Goal: Complete application form: Complete application form

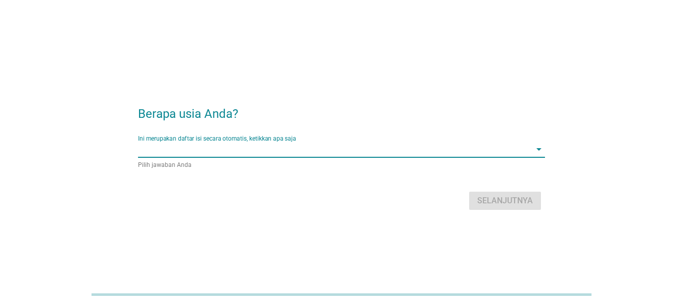
click at [262, 153] on input "Ini merupakan daftar isi secara otomatis, ketikkan apa saja" at bounding box center [334, 149] width 393 height 16
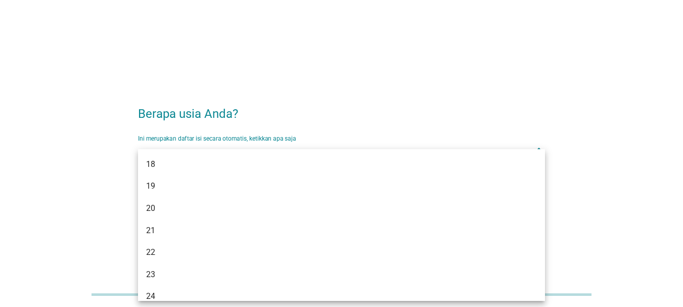
click at [335, 100] on h2 "Berapa usia Anda?" at bounding box center [341, 109] width 407 height 28
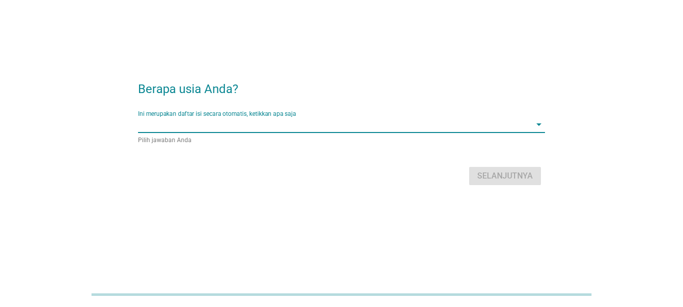
click at [336, 125] on input "Ini merupakan daftar isi secara otomatis, ketikkan apa saja" at bounding box center [334, 124] width 393 height 16
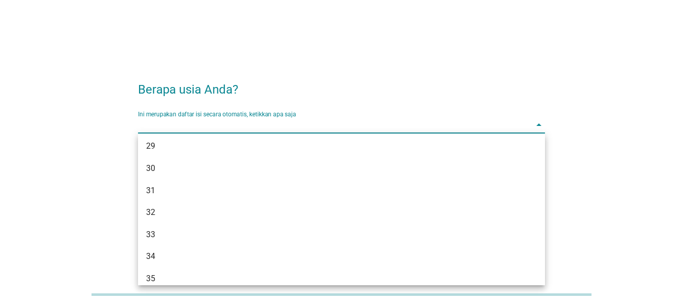
scroll to position [253, 0]
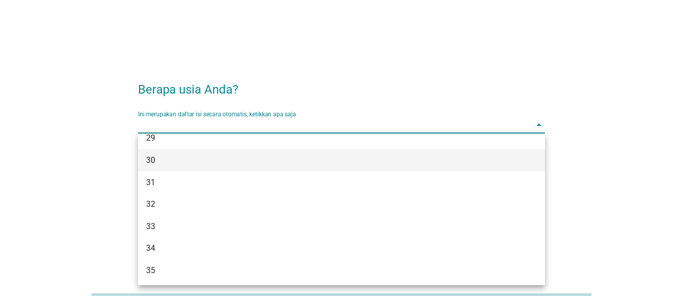
click at [156, 162] on div "30" at bounding box center [325, 160] width 358 height 12
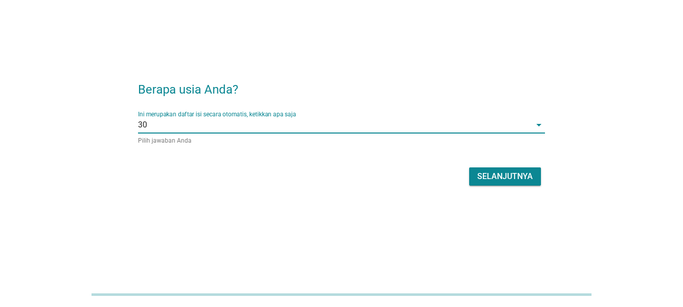
click at [502, 176] on div "Selanjutnya" at bounding box center [505, 176] width 56 height 12
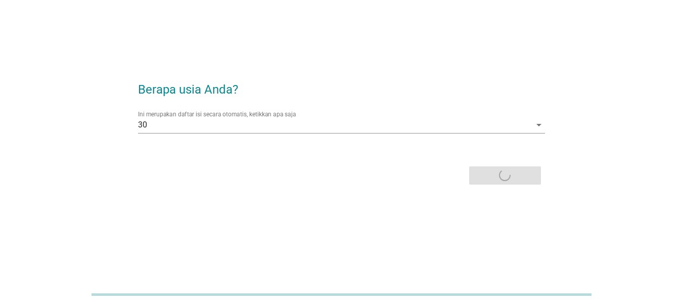
scroll to position [0, 0]
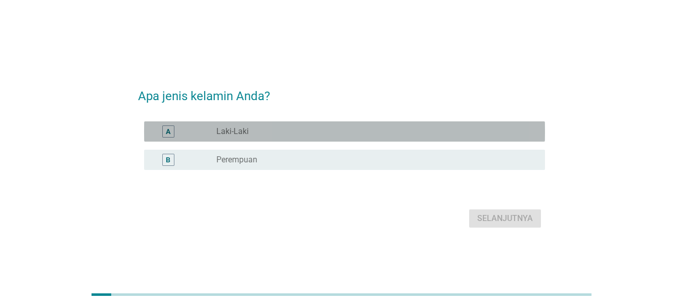
click at [393, 129] on div "radio_button_unchecked Laki-Laki" at bounding box center [372, 131] width 312 height 10
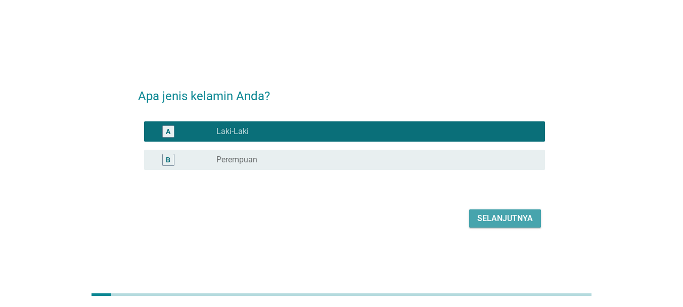
click at [486, 218] on div "Selanjutnya" at bounding box center [505, 218] width 56 height 12
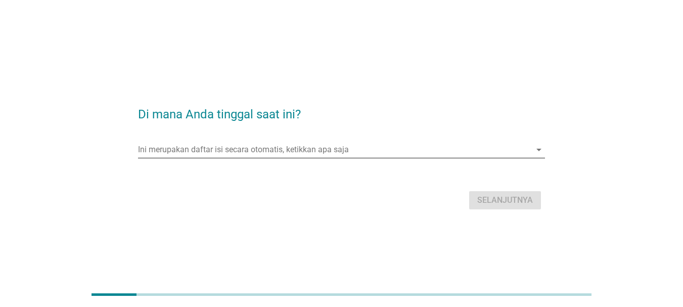
click at [440, 147] on input "Ini merupakan daftar isi secara otomatis, ketikkan apa saja" at bounding box center [334, 150] width 393 height 16
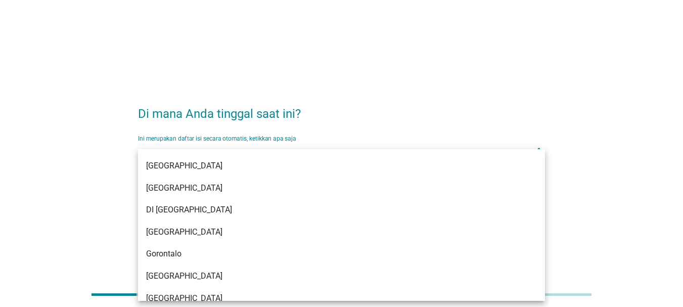
scroll to position [101, 0]
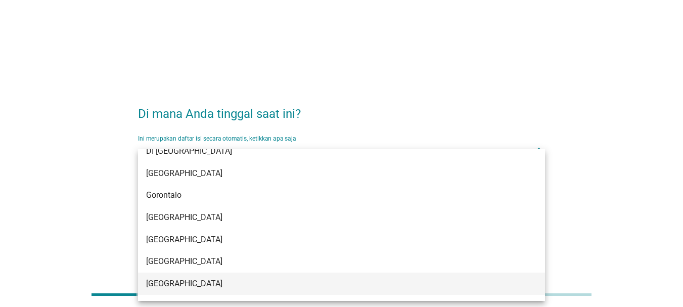
click at [198, 282] on div "[GEOGRAPHIC_DATA]" at bounding box center [325, 284] width 358 height 12
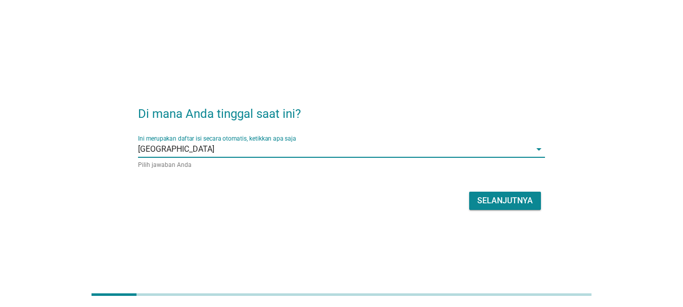
click at [505, 201] on div "Selanjutnya" at bounding box center [505, 201] width 56 height 12
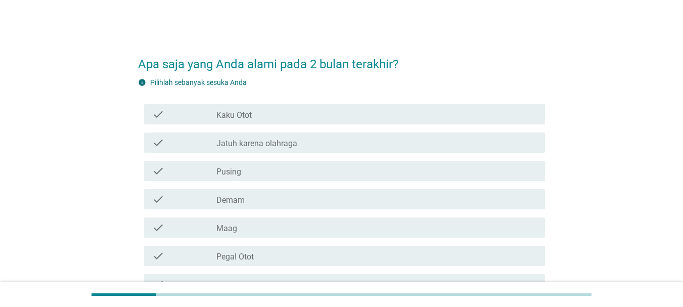
click at [306, 167] on div "check_box_outline_blank Pusing" at bounding box center [376, 171] width 321 height 12
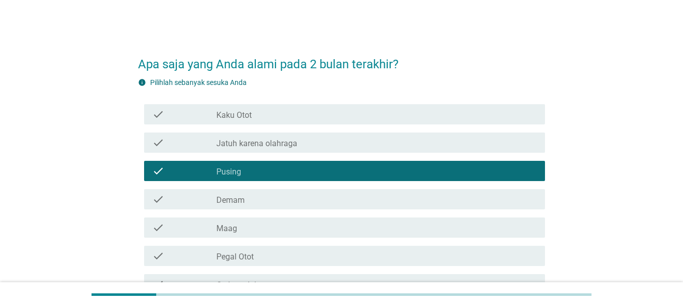
click at [288, 194] on div "check_box_outline_blank Demam" at bounding box center [376, 199] width 321 height 12
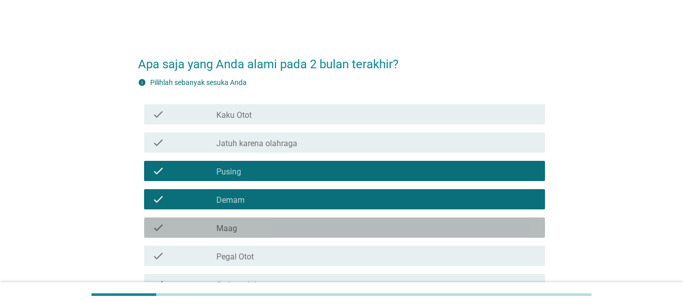
click at [281, 228] on div "check_box_outline_blank Maag" at bounding box center [376, 227] width 321 height 12
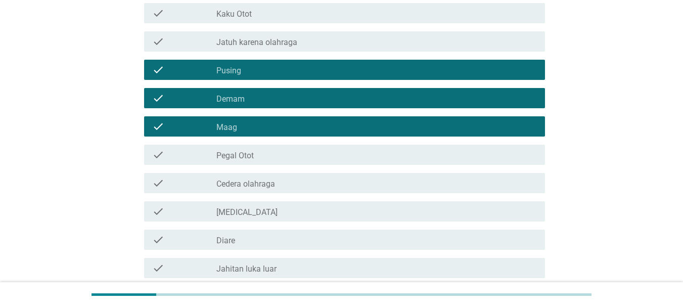
click at [278, 155] on div "check_box_outline_blank Pegal Otot" at bounding box center [376, 155] width 321 height 12
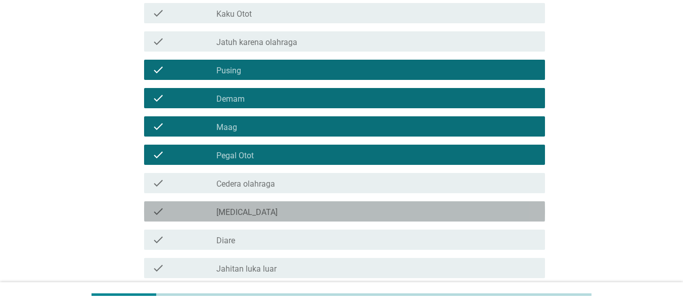
click at [265, 207] on div "check_box_outline_blank [MEDICAL_DATA]" at bounding box center [376, 211] width 321 height 12
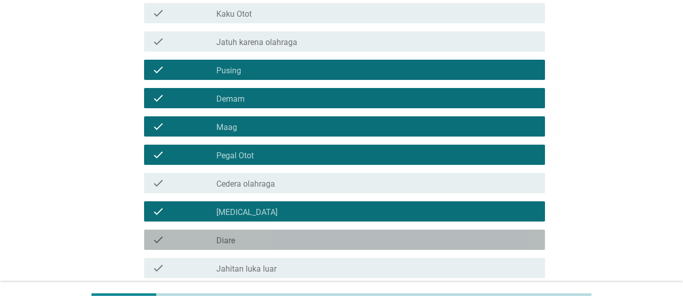
click at [250, 248] on div "check check_box_outline_blank Diare" at bounding box center [344, 240] width 401 height 20
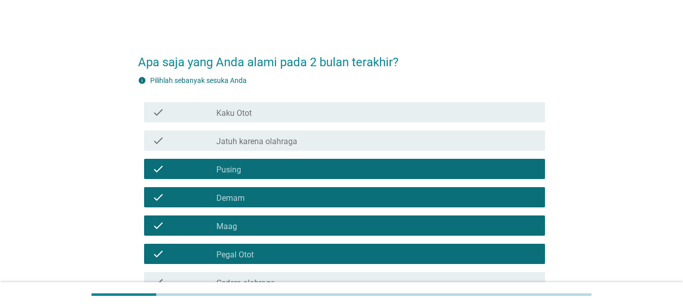
scroll to position [0, 0]
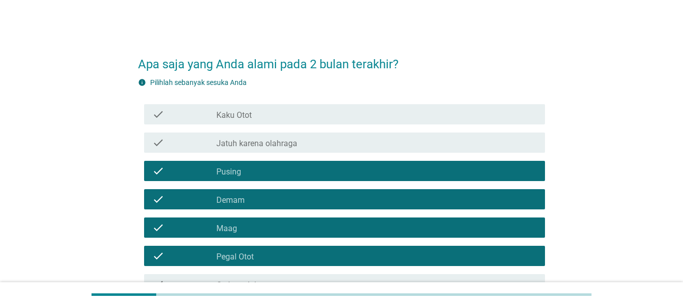
click at [294, 104] on div "check check_box_outline_blank Kaku Otot" at bounding box center [344, 114] width 401 height 20
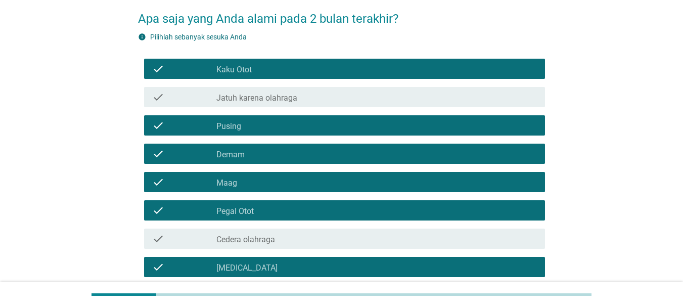
scroll to position [101, 0]
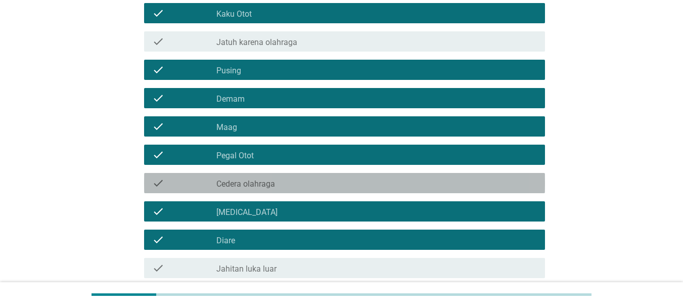
click at [303, 183] on div "check_box_outline_blank Cedera olahraga" at bounding box center [376, 183] width 321 height 12
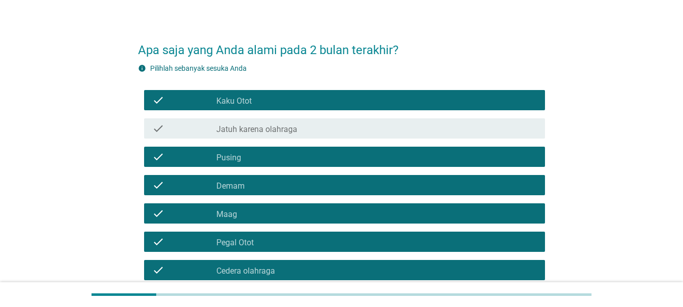
scroll to position [0, 0]
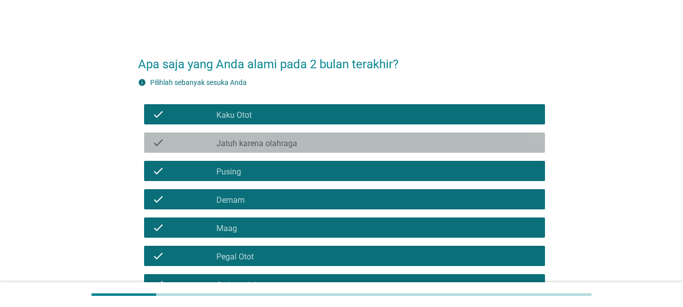
click at [307, 149] on div "check check_box_outline_blank Jatuh karena olahraga" at bounding box center [344, 142] width 401 height 20
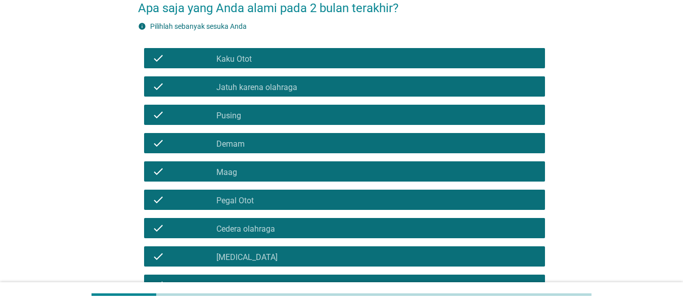
scroll to position [218, 0]
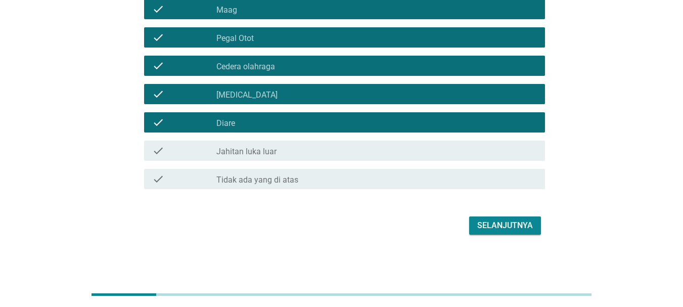
click at [487, 222] on div "Selanjutnya" at bounding box center [505, 225] width 56 height 12
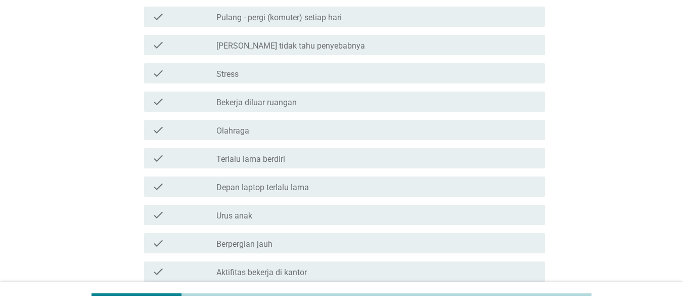
scroll to position [152, 0]
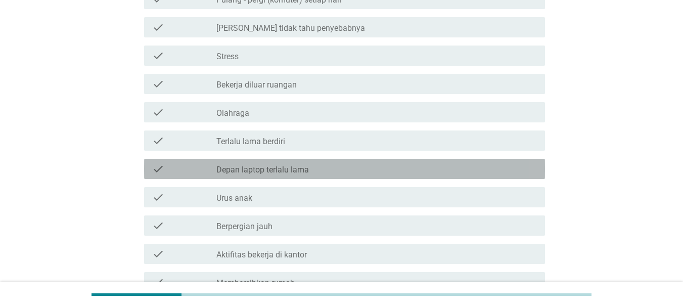
click at [306, 165] on label "Depan laptop terlalu lama" at bounding box center [262, 170] width 93 height 10
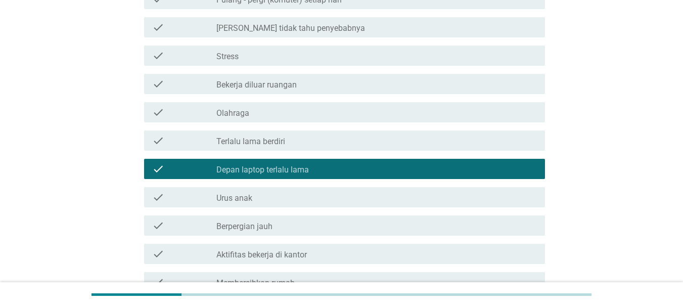
scroll to position [202, 0]
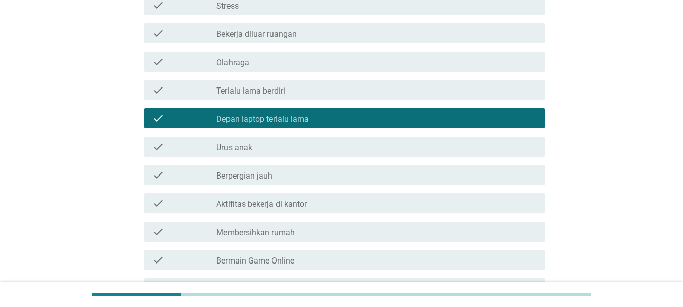
click at [375, 197] on div "check_box_outline_blank Aktifitas bekerja di kantor" at bounding box center [376, 203] width 321 height 12
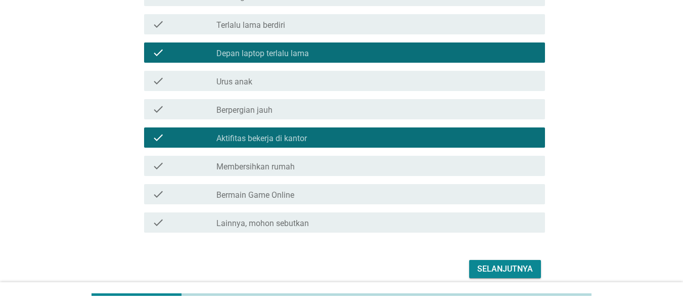
scroll to position [293, 0]
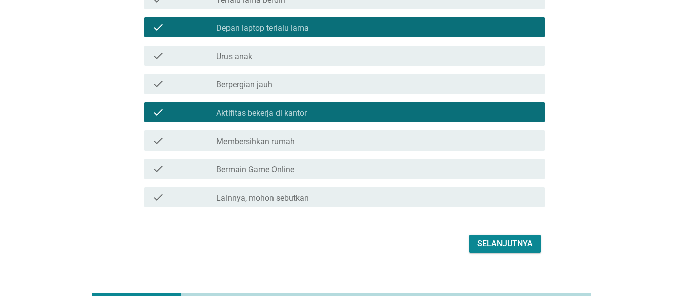
click at [507, 238] on div "Selanjutnya" at bounding box center [505, 244] width 56 height 12
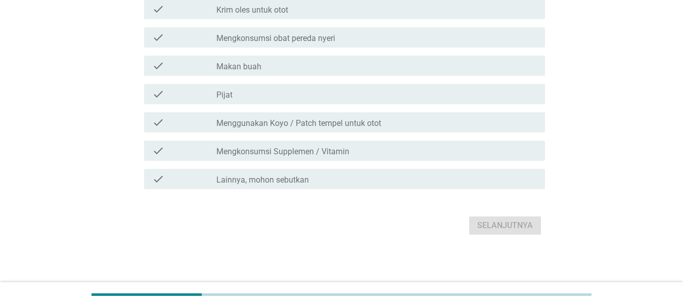
scroll to position [0, 0]
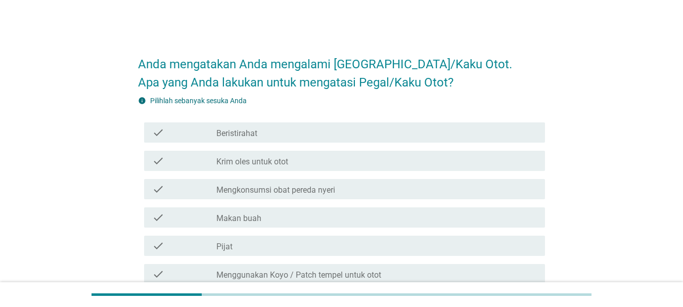
click at [266, 134] on div "check_box_outline_blank Beristirahat" at bounding box center [376, 132] width 321 height 12
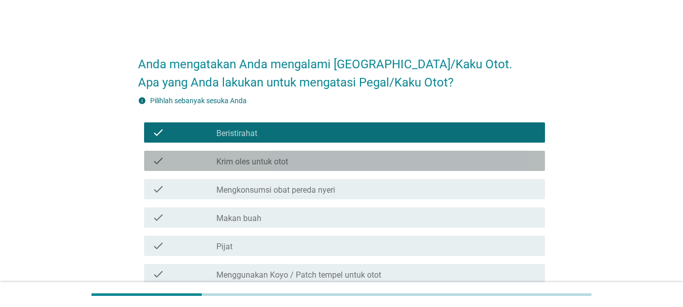
click at [268, 153] on div "check check_box_outline_blank Krim oles untuk otot" at bounding box center [344, 161] width 401 height 20
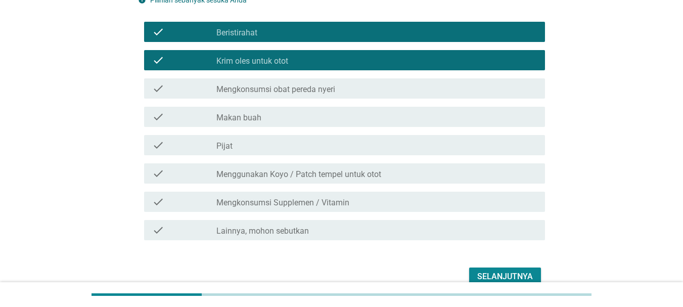
scroll to position [101, 0]
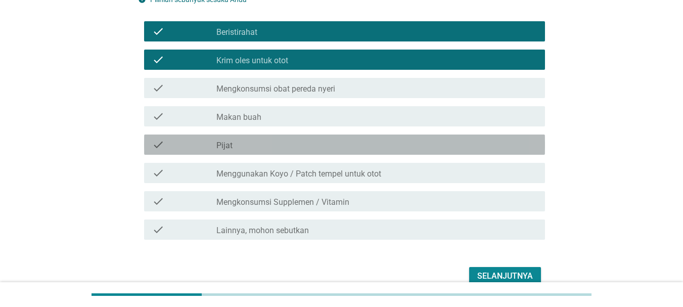
click at [268, 153] on div "check check_box_outline_blank Pijat" at bounding box center [344, 144] width 401 height 20
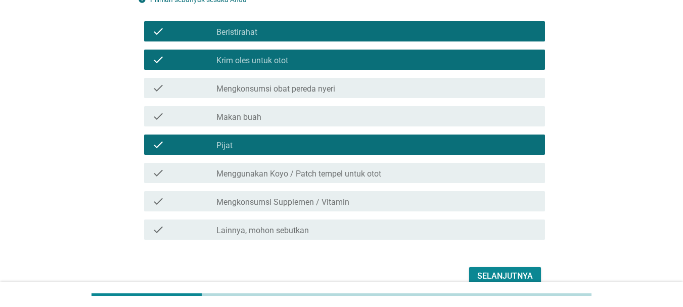
click at [278, 177] on label "Menggunakan Koyo / Patch tempel untuk otot" at bounding box center [298, 174] width 165 height 10
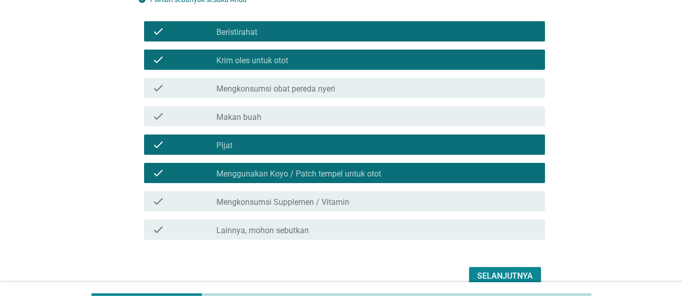
click at [272, 199] on label "Mengkonsumsi Supplemen / Vitamin" at bounding box center [282, 202] width 133 height 10
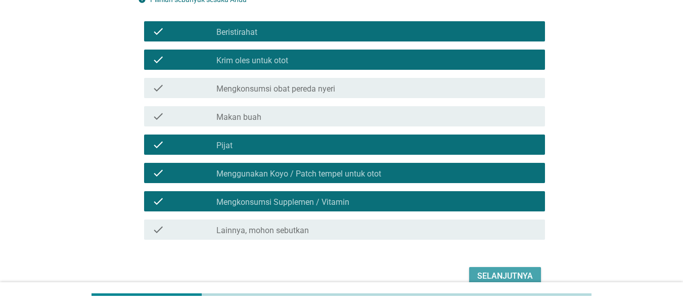
click at [525, 279] on div "Selanjutnya" at bounding box center [505, 276] width 56 height 12
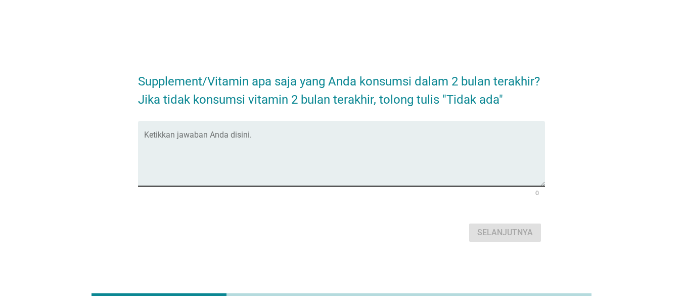
click at [267, 152] on textarea "Ketikkan jawaban Anda disini." at bounding box center [344, 159] width 401 height 53
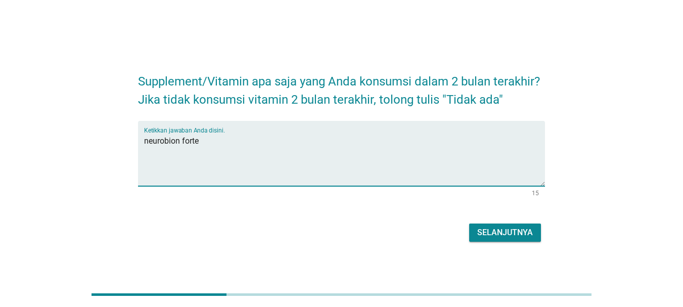
type textarea "neurobion forte"
click at [487, 223] on div "Selanjutnya" at bounding box center [341, 232] width 407 height 24
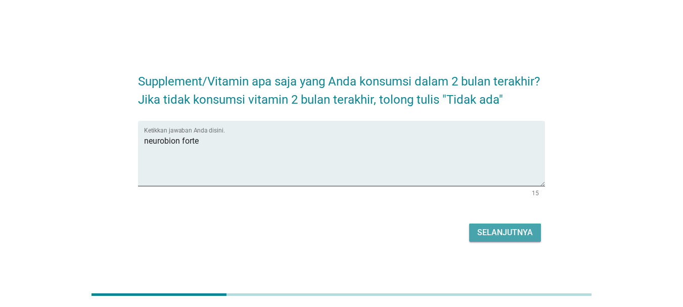
click at [487, 226] on button "Selanjutnya" at bounding box center [505, 232] width 72 height 18
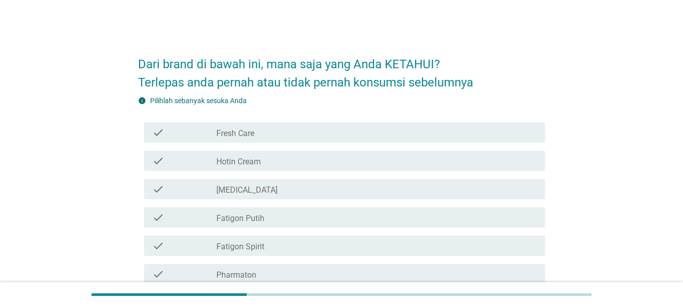
click at [254, 130] on label "Fresh Care" at bounding box center [235, 133] width 38 height 10
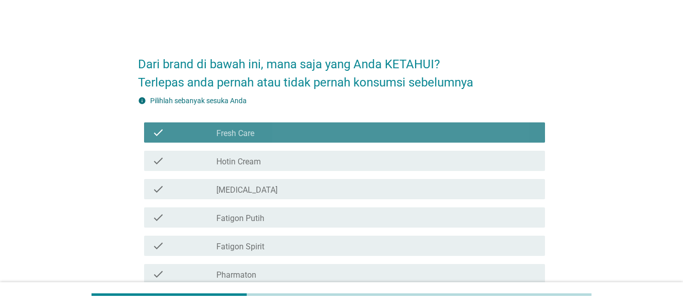
click at [252, 153] on div "check check_box_outline_blank Hotin Cream" at bounding box center [344, 161] width 401 height 20
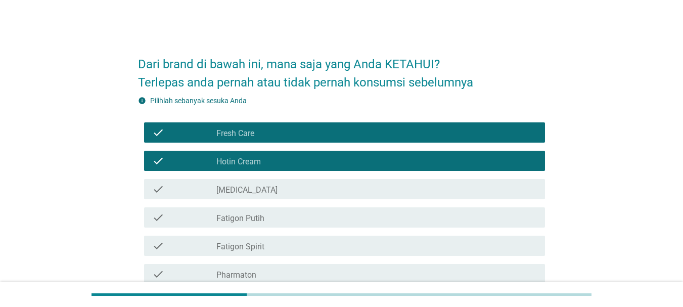
click at [249, 190] on label "[MEDICAL_DATA]" at bounding box center [246, 190] width 61 height 10
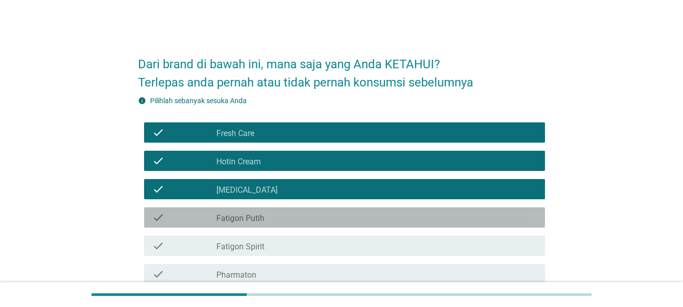
click at [255, 222] on label "Fatigon Putih" at bounding box center [240, 218] width 48 height 10
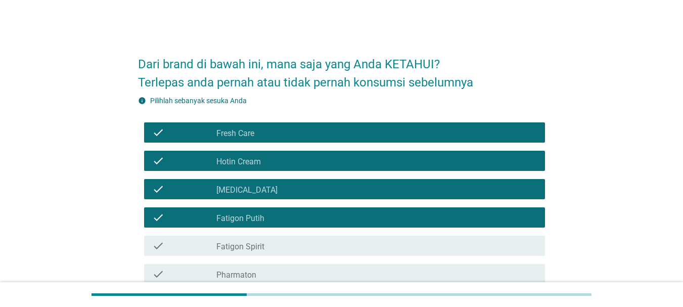
click at [257, 254] on div "check check_box_outline_blank Fatigon Spirit" at bounding box center [344, 246] width 401 height 20
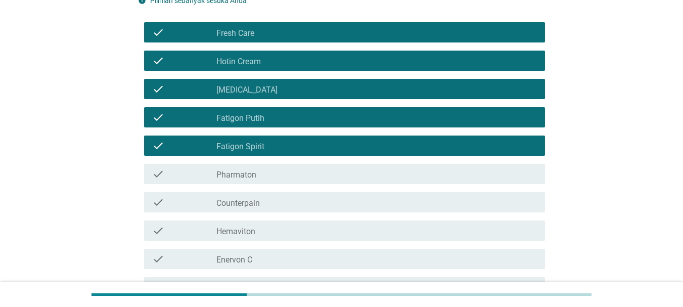
scroll to position [101, 0]
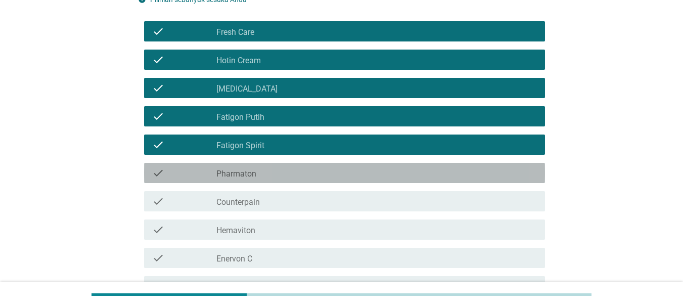
click at [266, 173] on div "check_box_outline_blank Pharmaton" at bounding box center [376, 173] width 321 height 12
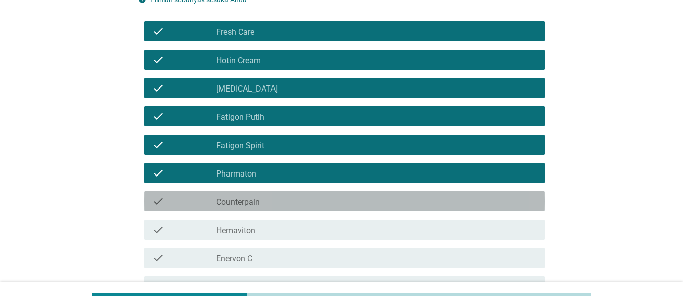
click at [259, 195] on div "check_box_outline_blank Counterpain" at bounding box center [376, 201] width 321 height 12
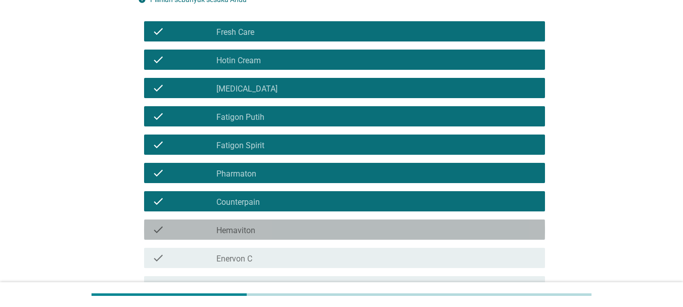
click at [259, 236] on div "check check_box_outline_blank Hemaviton" at bounding box center [344, 229] width 401 height 20
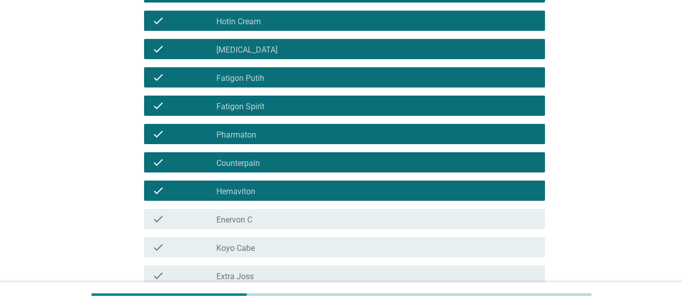
scroll to position [202, 0]
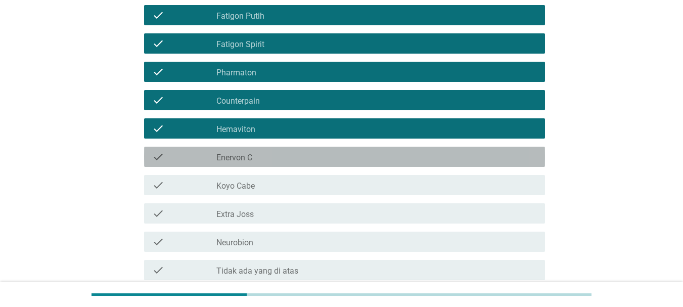
click at [279, 159] on div "check_box_outline_blank Enervon C" at bounding box center [376, 157] width 321 height 12
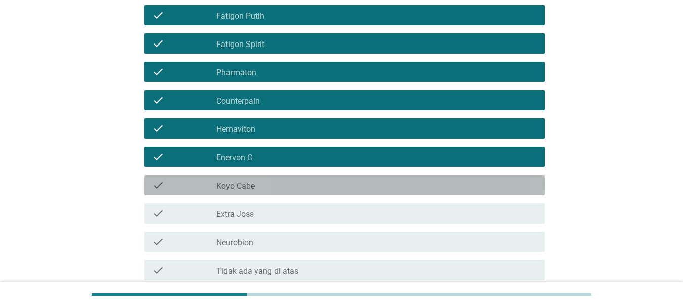
click at [262, 187] on div "check_box_outline_blank Koyo Cabe" at bounding box center [376, 185] width 321 height 12
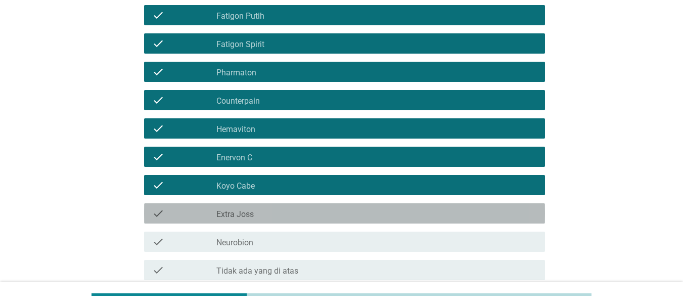
click at [260, 220] on div "check check_box_outline_blank Extra Joss" at bounding box center [344, 213] width 401 height 20
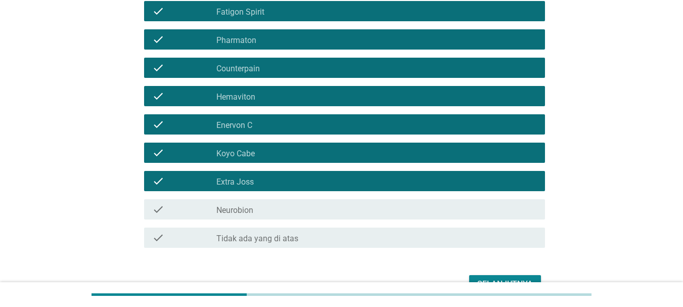
scroll to position [253, 0]
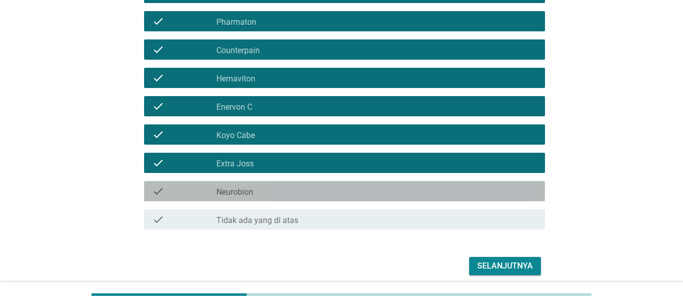
click at [282, 190] on div "check_box_outline_blank Neurobion" at bounding box center [376, 191] width 321 height 12
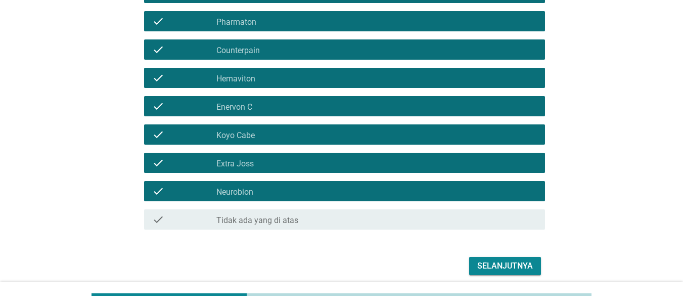
click at [488, 268] on div "Selanjutnya" at bounding box center [505, 266] width 56 height 12
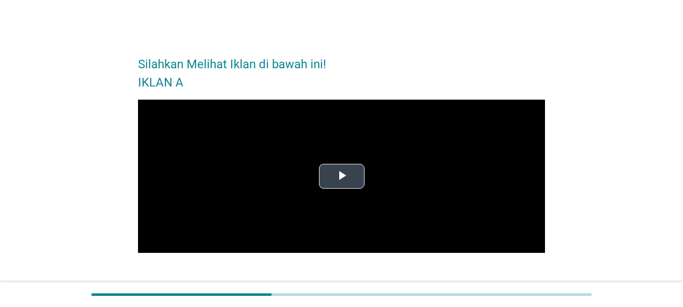
click at [342, 176] on span "Video Player" at bounding box center [342, 176] width 0 height 0
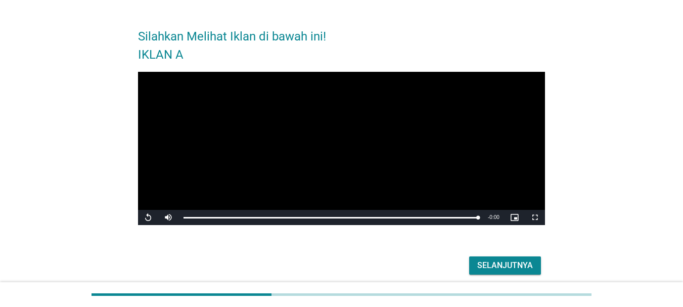
scroll to position [51, 0]
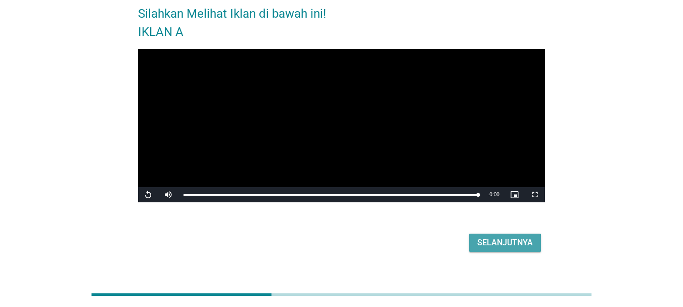
click at [482, 242] on div "Selanjutnya" at bounding box center [505, 243] width 56 height 12
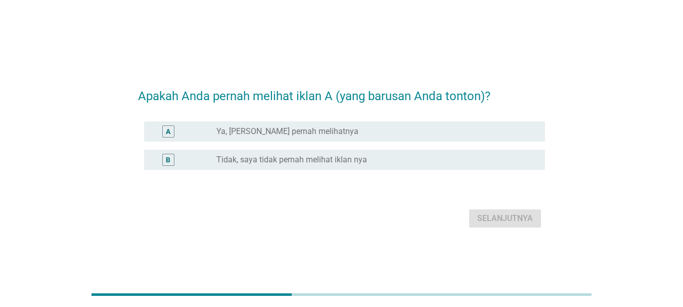
click at [385, 159] on div "radio_button_unchecked Tidak, saya tidak pernah melihat iklan nya" at bounding box center [372, 160] width 312 height 10
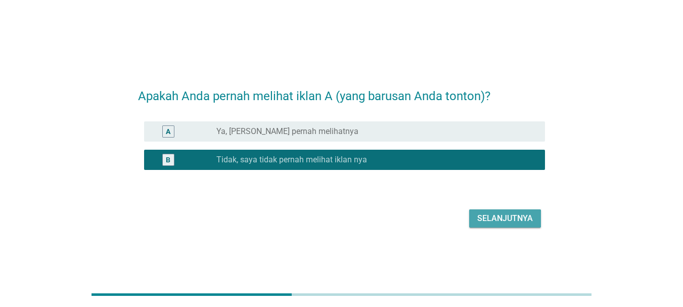
click at [504, 217] on div "Selanjutnya" at bounding box center [505, 218] width 56 height 12
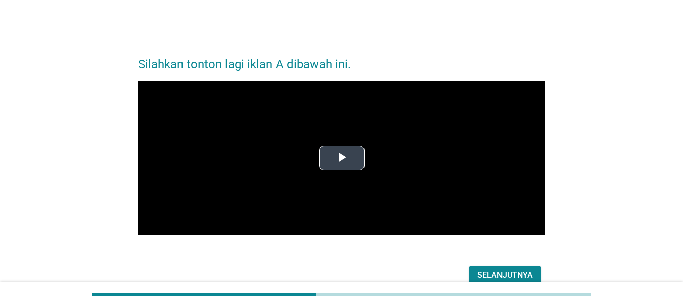
click at [342, 158] on span "Video Player" at bounding box center [342, 158] width 0 height 0
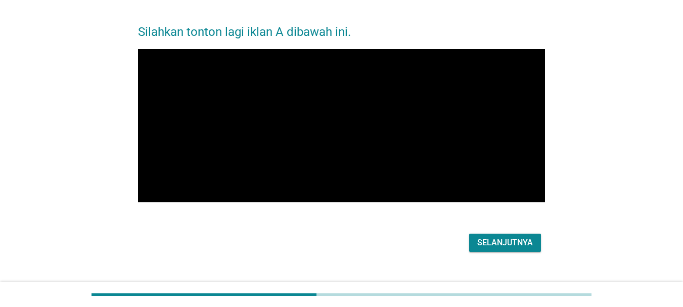
scroll to position [50, 0]
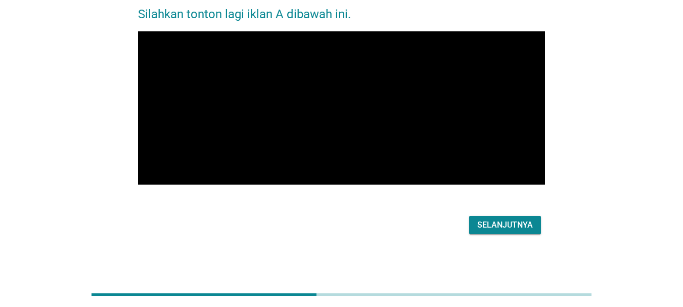
click at [504, 226] on div "Selanjutnya" at bounding box center [505, 225] width 56 height 12
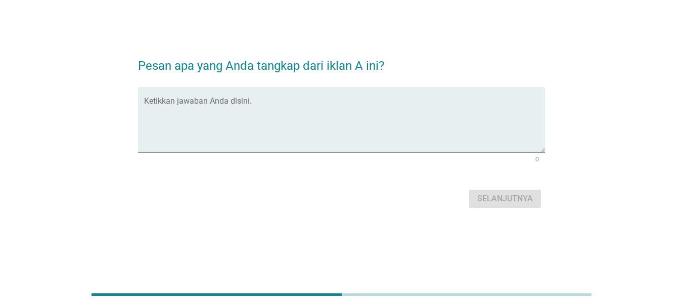
scroll to position [0, 0]
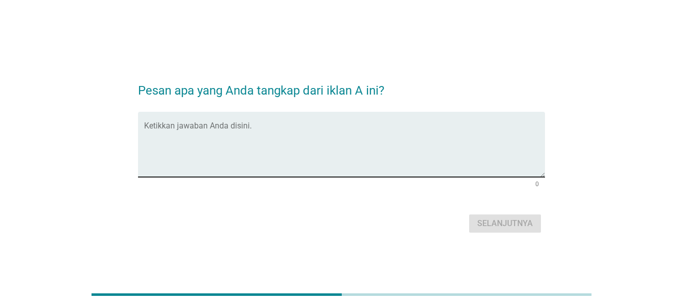
click at [186, 153] on textarea "Ketikkan jawaban Anda disini." at bounding box center [344, 150] width 401 height 53
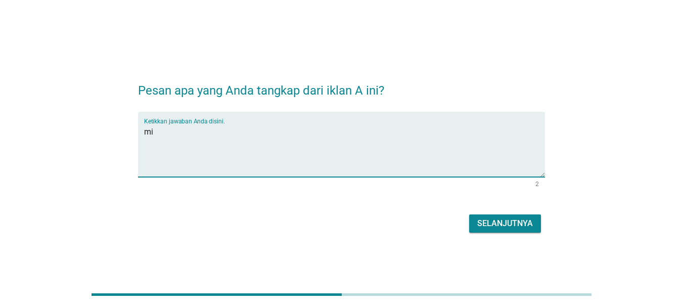
type textarea "m"
type textarea "fatigon putih mengobati pegal dan kaku otot"
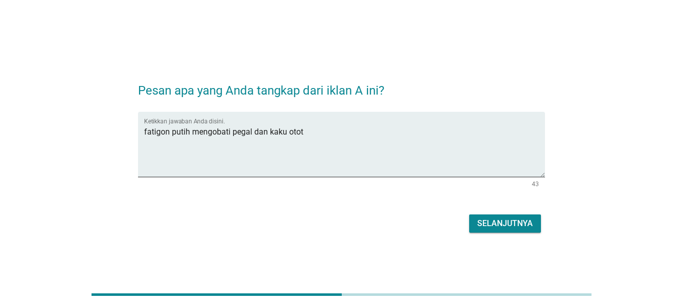
click at [503, 223] on div "Selanjutnya" at bounding box center [505, 223] width 56 height 12
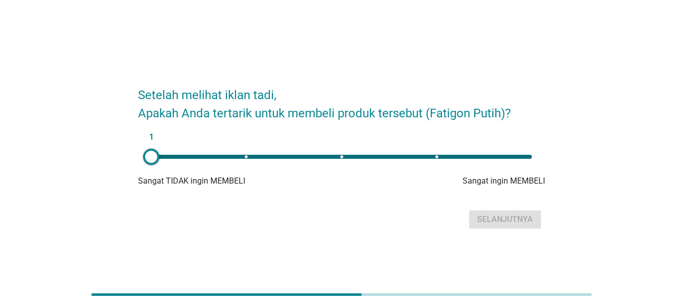
click at [455, 158] on div "1" at bounding box center [341, 157] width 381 height 4
type input "4"
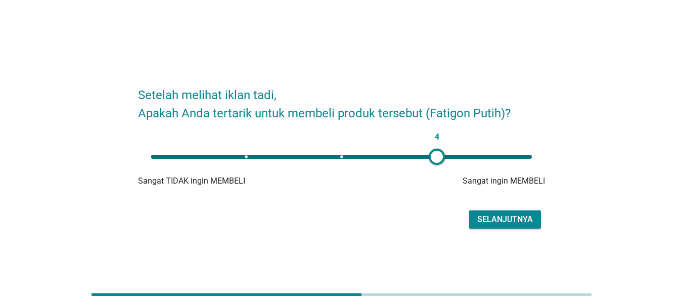
click at [488, 222] on div "Selanjutnya" at bounding box center [505, 219] width 56 height 12
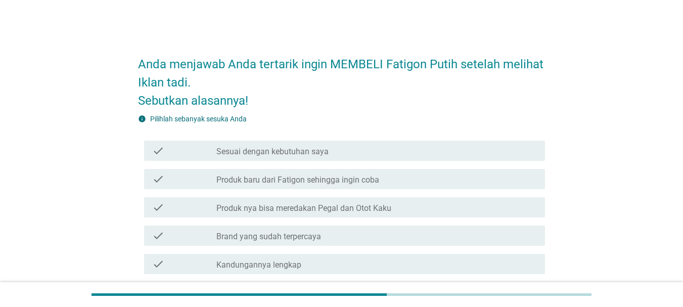
click at [284, 154] on label "Sesuai dengan kebutuhan saya" at bounding box center [272, 152] width 112 height 10
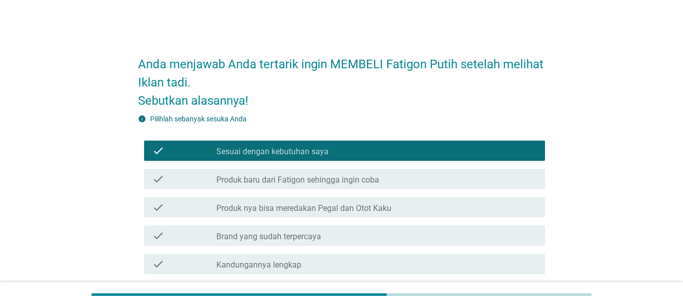
click at [319, 211] on label "Produk nya bisa meredakan Pegal dan Otot Kaku" at bounding box center [303, 208] width 175 height 10
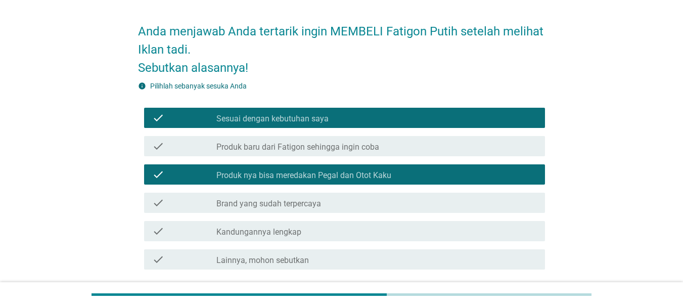
scroll to position [51, 0]
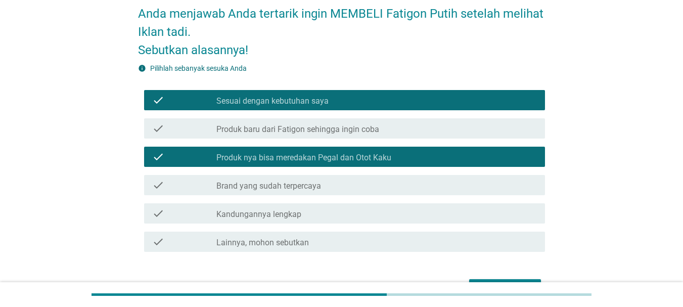
click at [321, 188] on label "Brand yang sudah terpercaya" at bounding box center [268, 186] width 105 height 10
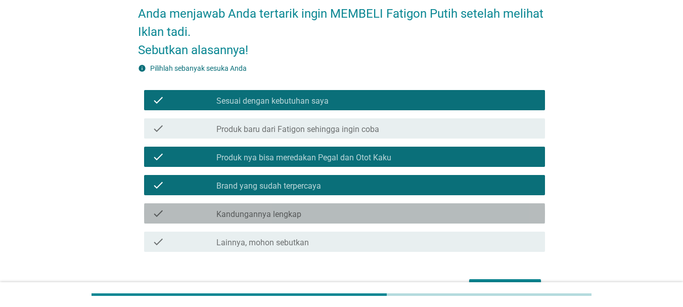
click at [310, 207] on div "check_box_outline_blank Kandungannya lengkap" at bounding box center [376, 213] width 321 height 12
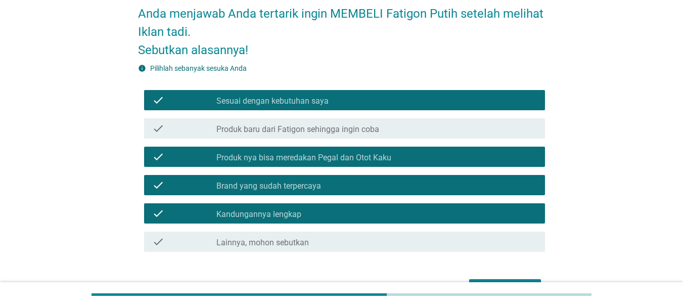
click at [310, 207] on div "check_box_outline_blank Kandungannya lengkap" at bounding box center [376, 213] width 321 height 12
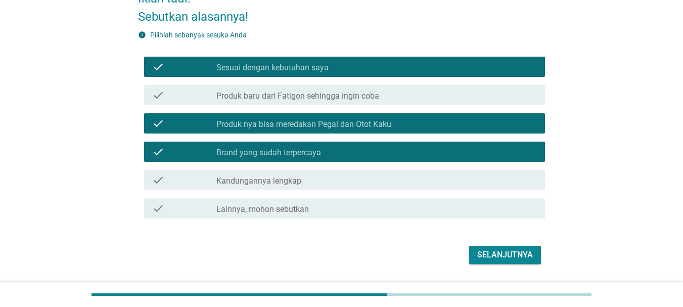
scroll to position [113, 0]
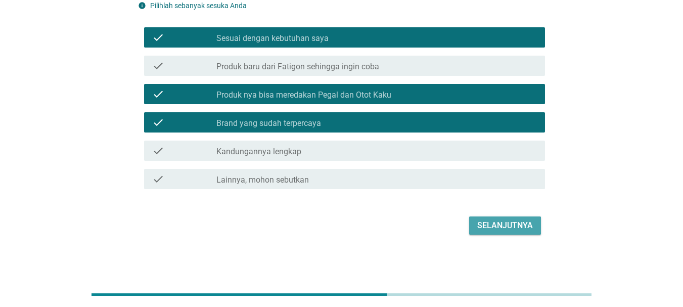
click at [501, 229] on div "Selanjutnya" at bounding box center [505, 225] width 56 height 12
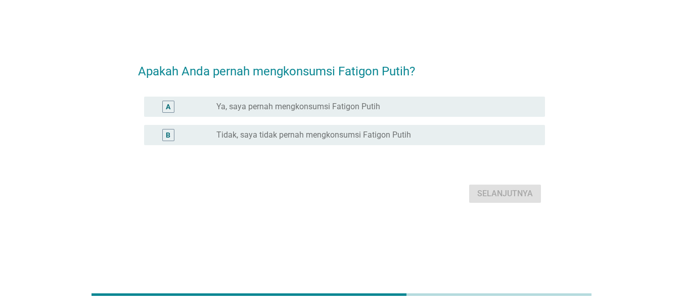
scroll to position [0, 0]
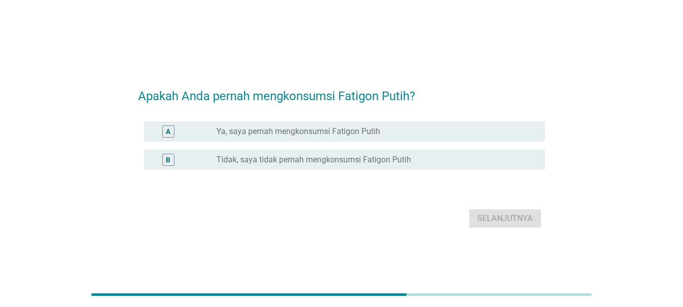
click at [423, 132] on div "radio_button_unchecked Ya, saya pernah mengkonsumsi Fatigon Putih" at bounding box center [372, 131] width 312 height 10
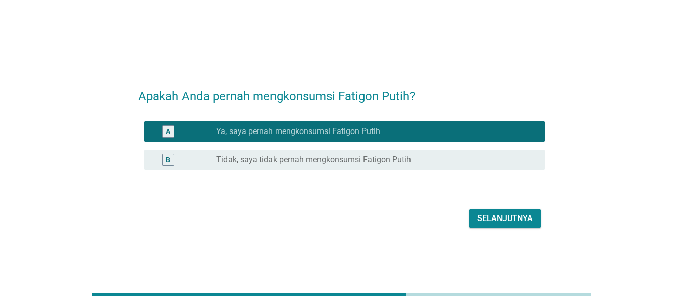
click at [515, 218] on div "Selanjutnya" at bounding box center [505, 218] width 56 height 12
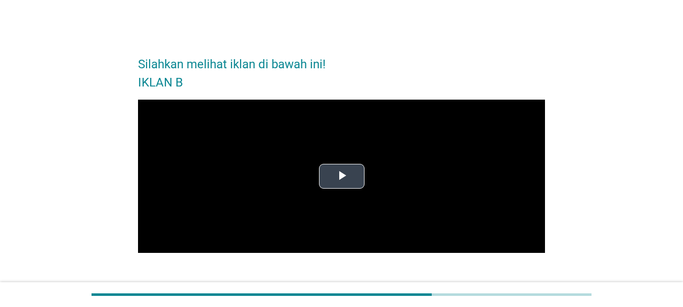
click at [342, 176] on span "Video Player" at bounding box center [342, 176] width 0 height 0
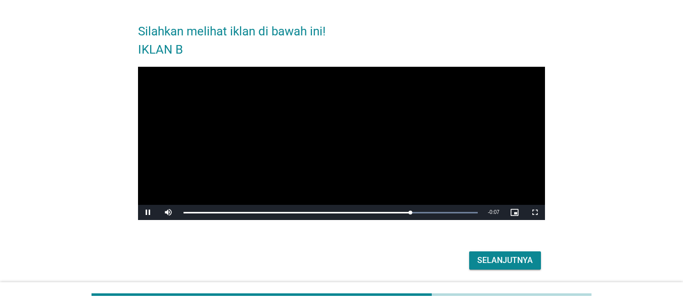
scroll to position [51, 0]
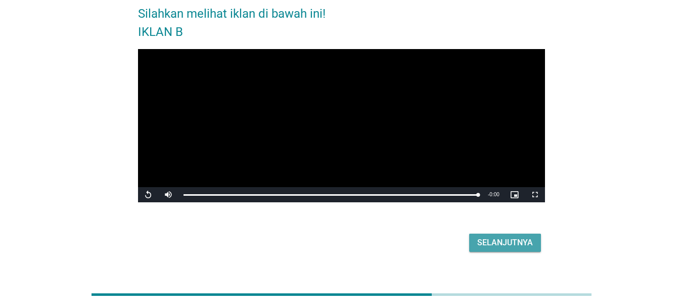
click at [507, 238] on div "Selanjutnya" at bounding box center [505, 243] width 56 height 12
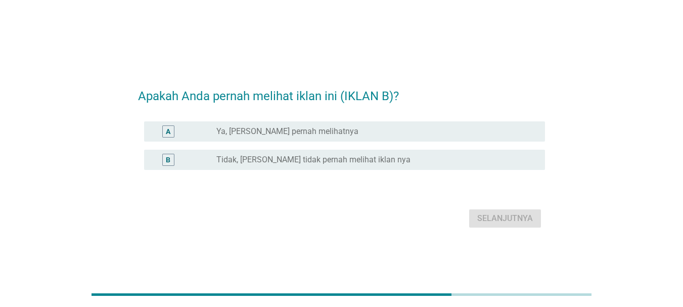
click at [362, 137] on div "radio_button_unchecked Ya, [PERSON_NAME] pernah melihatnya" at bounding box center [376, 131] width 321 height 12
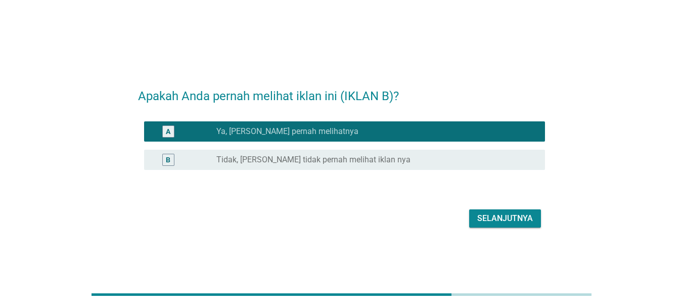
click at [505, 217] on div "Selanjutnya" at bounding box center [505, 218] width 56 height 12
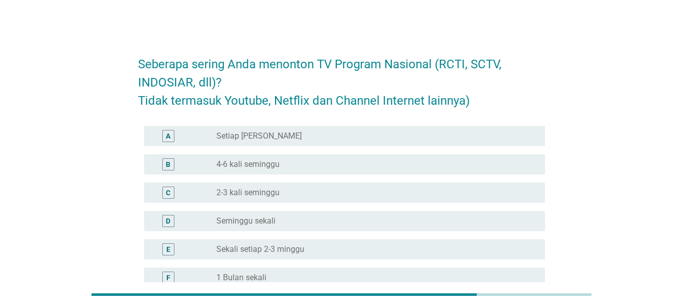
click at [309, 161] on div "radio_button_unchecked 4-6 kali seminggu" at bounding box center [372, 164] width 312 height 10
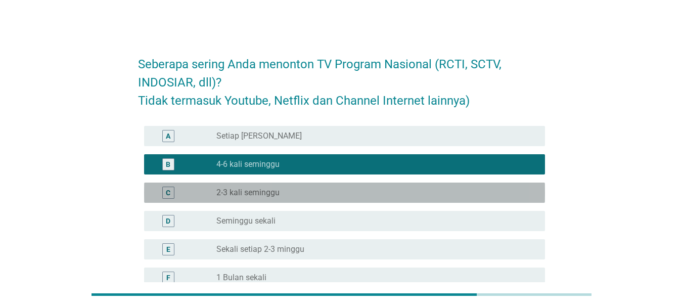
click at [300, 190] on div "radio_button_unchecked 2-3 kali seminggu" at bounding box center [372, 193] width 312 height 10
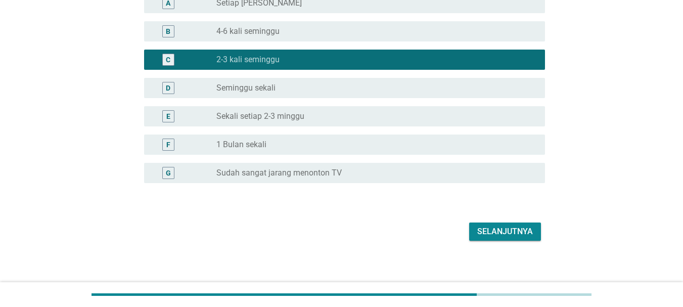
scroll to position [139, 0]
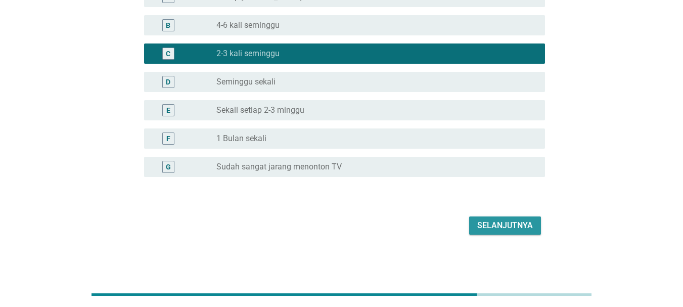
click at [525, 224] on div "Selanjutnya" at bounding box center [505, 225] width 56 height 12
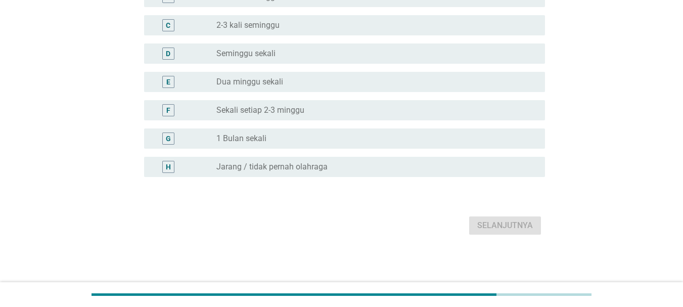
scroll to position [0, 0]
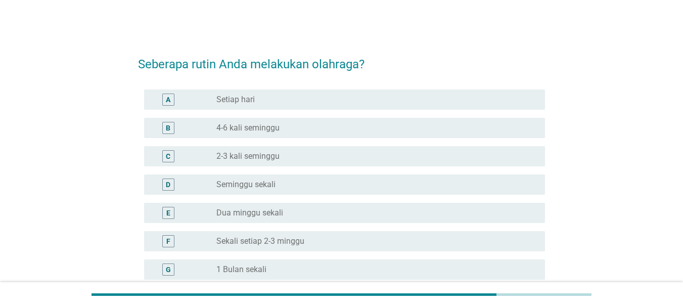
click at [279, 157] on label "2-3 kali seminggu" at bounding box center [247, 156] width 63 height 10
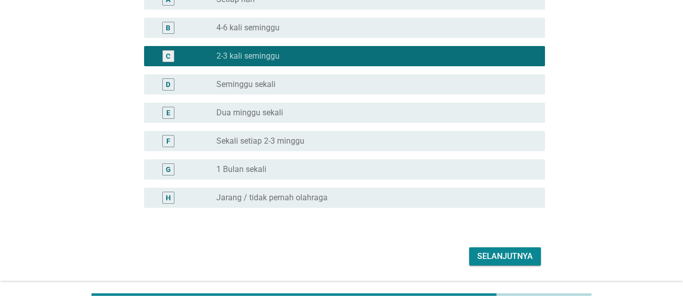
scroll to position [101, 0]
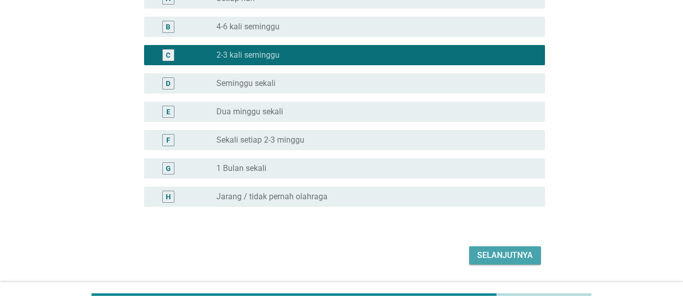
click at [510, 250] on div "Selanjutnya" at bounding box center [505, 255] width 56 height 12
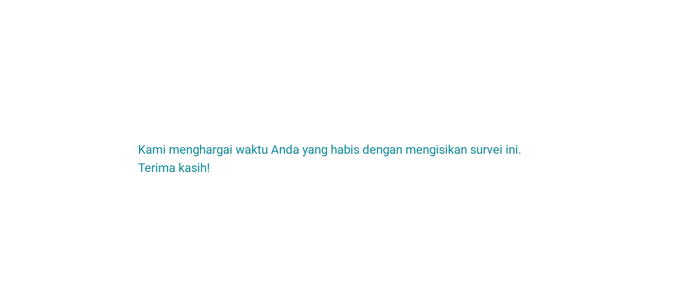
scroll to position [0, 0]
